Goal: Task Accomplishment & Management: Complete application form

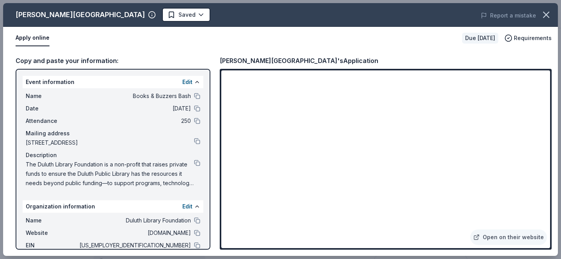
scroll to position [460, 0]
click at [22, 44] on button "Apply online" at bounding box center [33, 38] width 34 height 16
click at [102, 56] on div "Copy and paste your information:" at bounding box center [113, 61] width 195 height 10
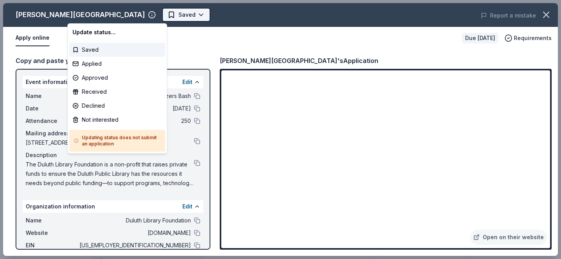
scroll to position [0, 0]
click at [102, 69] on div "Applied" at bounding box center [117, 64] width 96 height 14
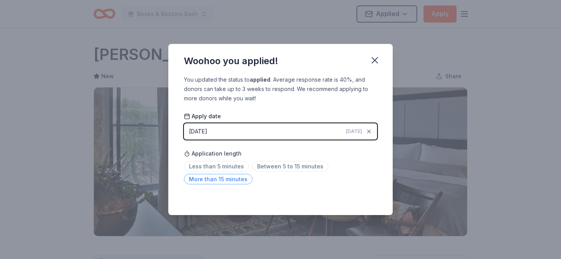
click at [217, 174] on span "More than 15 minutes" at bounding box center [218, 179] width 69 height 11
click at [380, 60] on button "button" at bounding box center [374, 60] width 17 height 17
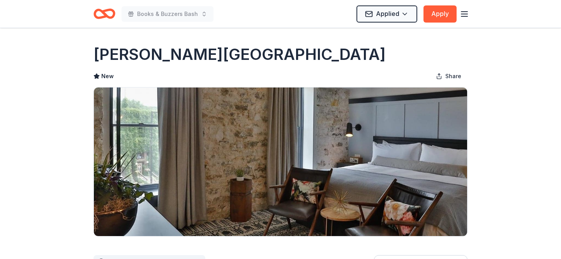
click at [98, 16] on icon "Home" at bounding box center [104, 14] width 22 height 18
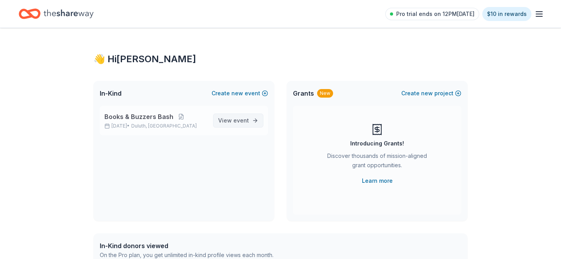
click at [234, 121] on span "event" at bounding box center [241, 120] width 16 height 7
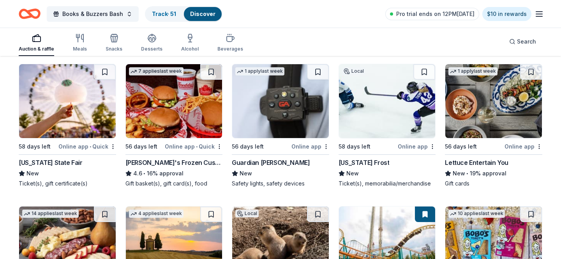
scroll to position [833, 0]
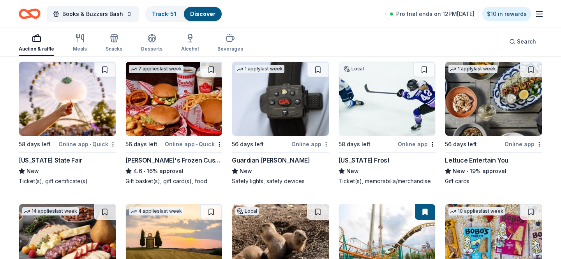
click at [292, 45] on div "Auction & raffle Meals Snacks Desserts Alcohol Beverages Search" at bounding box center [280, 41] width 523 height 29
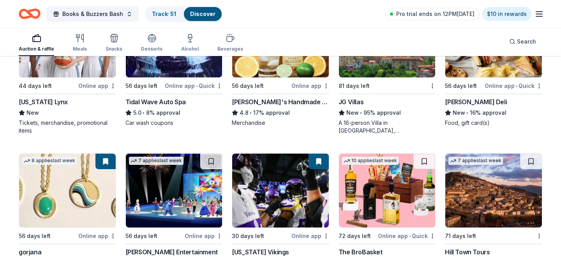
scroll to position [1412, 0]
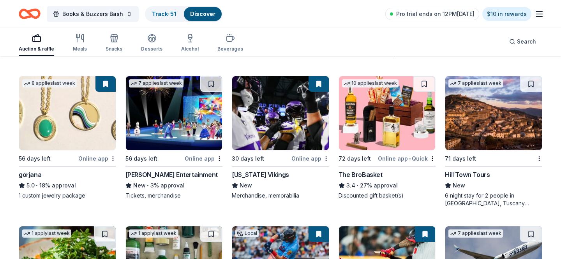
click at [98, 164] on div "8 applies last week 56 days left Online app gorjana 5.0 • 18% approval 1 custom…" at bounding box center [67, 138] width 97 height 124
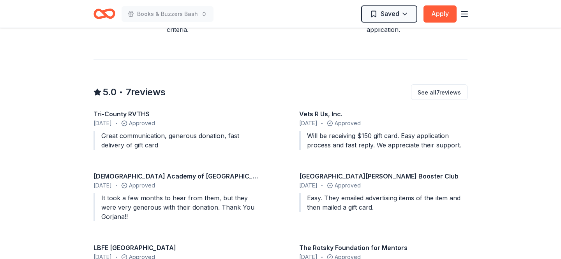
scroll to position [652, 0]
click at [434, 17] on button "Apply" at bounding box center [439, 13] width 33 height 17
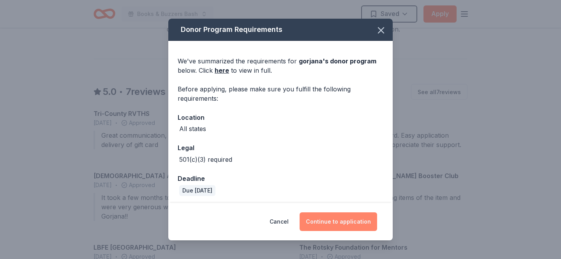
click at [347, 221] on button "Continue to application" at bounding box center [337, 222] width 77 height 19
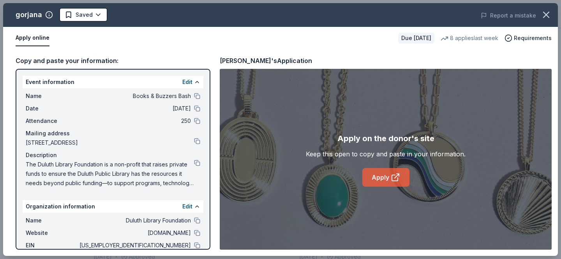
click at [394, 176] on icon at bounding box center [395, 177] width 9 height 9
